Goal: Information Seeking & Learning: Learn about a topic

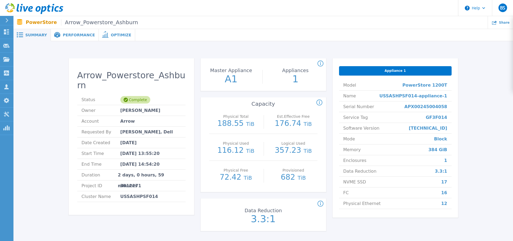
click at [63, 36] on span "Performance" at bounding box center [79, 35] width 32 height 4
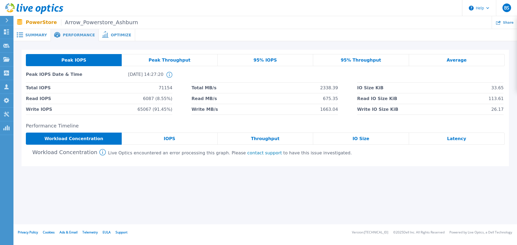
click at [265, 62] on span "95% IOPS" at bounding box center [265, 60] width 23 height 4
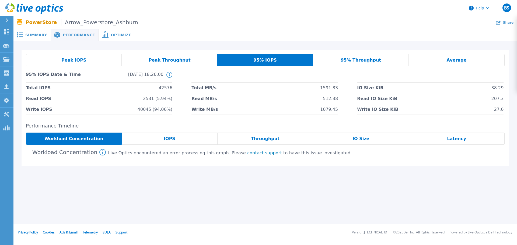
click at [355, 62] on span "95% Throughput" at bounding box center [361, 60] width 40 height 4
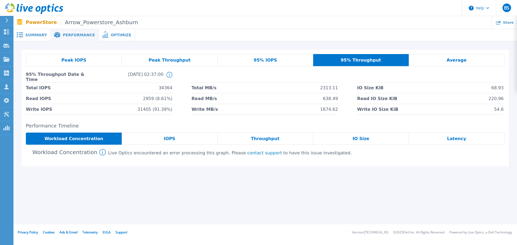
click at [277, 60] on div "95% IOPS" at bounding box center [266, 60] width 96 height 12
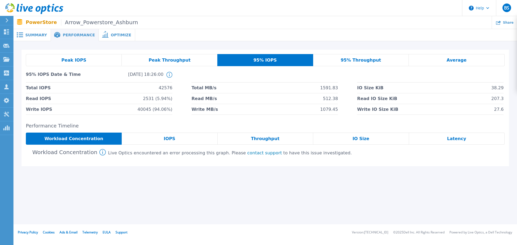
click at [181, 59] on span "Peak Throughput" at bounding box center [170, 60] width 42 height 4
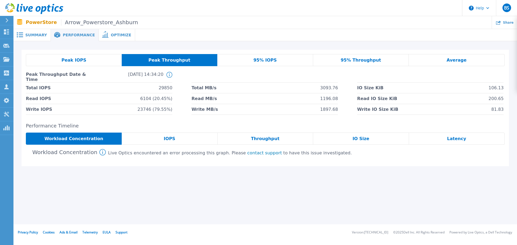
click at [66, 138] on span "Workload Concentration" at bounding box center [73, 139] width 59 height 4
click at [163, 141] on div "IOPS" at bounding box center [170, 139] width 96 height 12
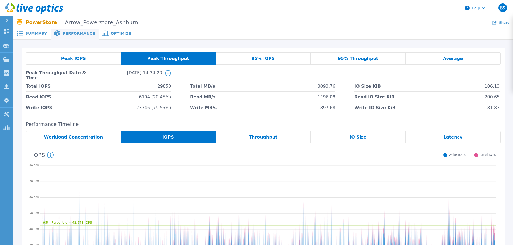
scroll to position [54, 0]
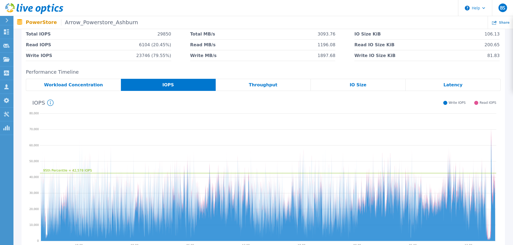
click at [265, 86] on span "Throughput" at bounding box center [263, 85] width 29 height 4
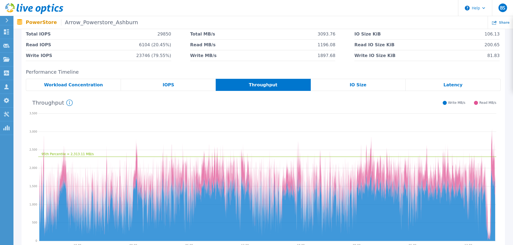
click at [356, 83] on span "IO Size" at bounding box center [357, 85] width 17 height 4
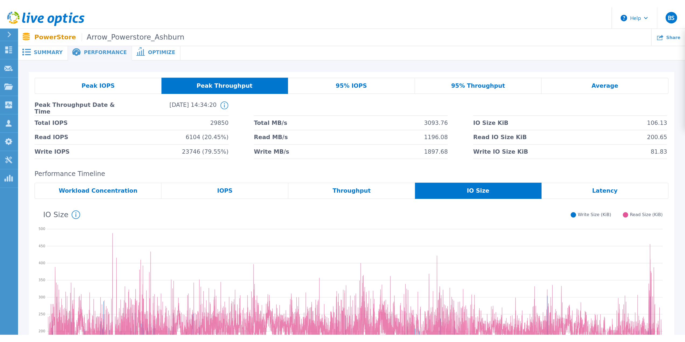
scroll to position [0, 0]
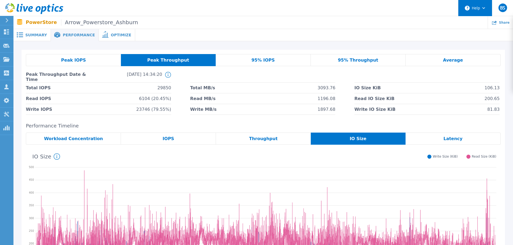
click at [480, 9] on button "Help" at bounding box center [475, 8] width 34 height 16
click at [398, 15] on header "Help BS Channel Partner [PERSON_NAME] [PERSON_NAME][EMAIL_ADDRESS][PERSON_NAME]…" at bounding box center [256, 8] width 513 height 16
click at [301, 61] on div "95% IOPS" at bounding box center [263, 60] width 95 height 12
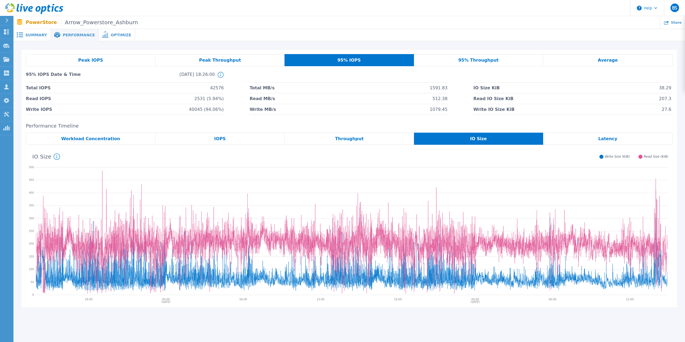
click at [213, 59] on span "Peak Throughput" at bounding box center [220, 60] width 42 height 4
